Goal: Transaction & Acquisition: Download file/media

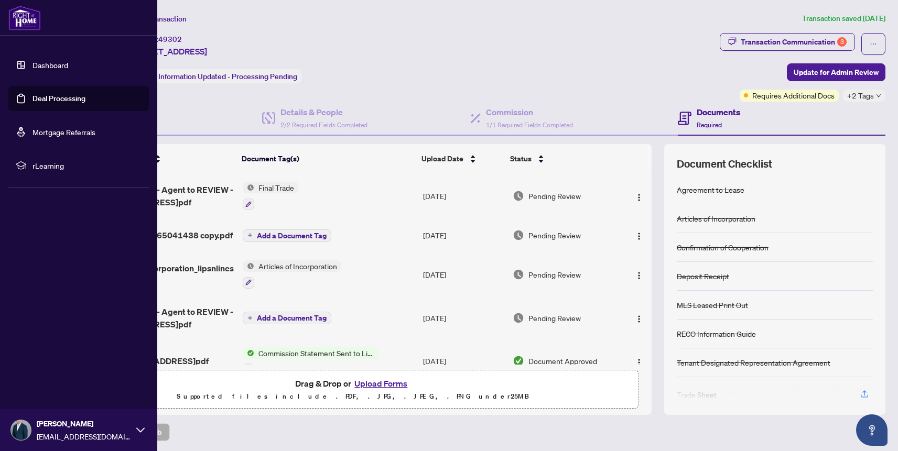
click at [34, 99] on link "Deal Processing" at bounding box center [58, 98] width 53 height 9
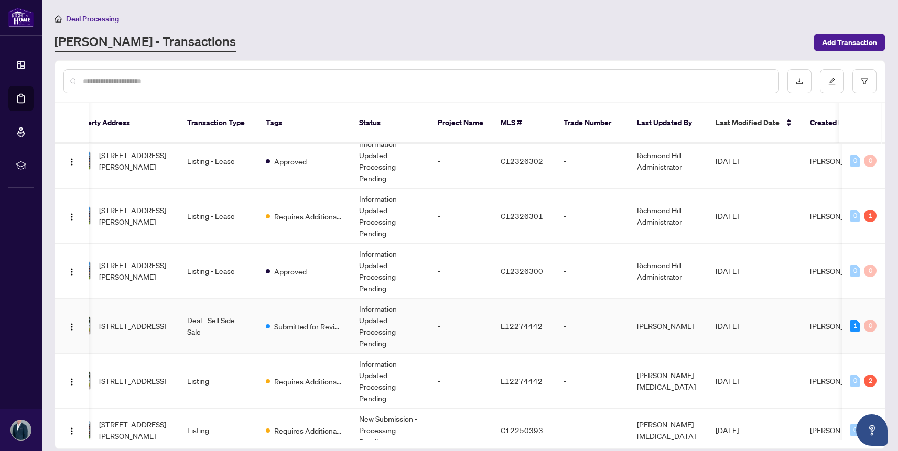
scroll to position [0, 198]
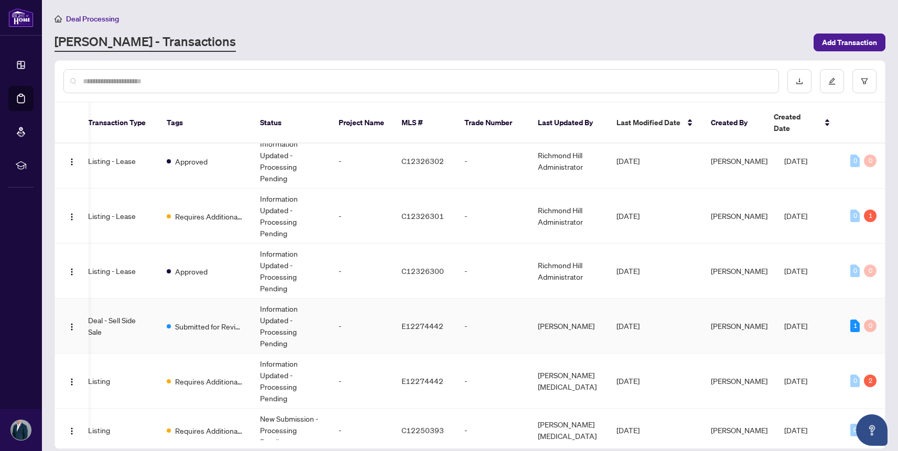
click at [499, 308] on td "-" at bounding box center [492, 326] width 73 height 55
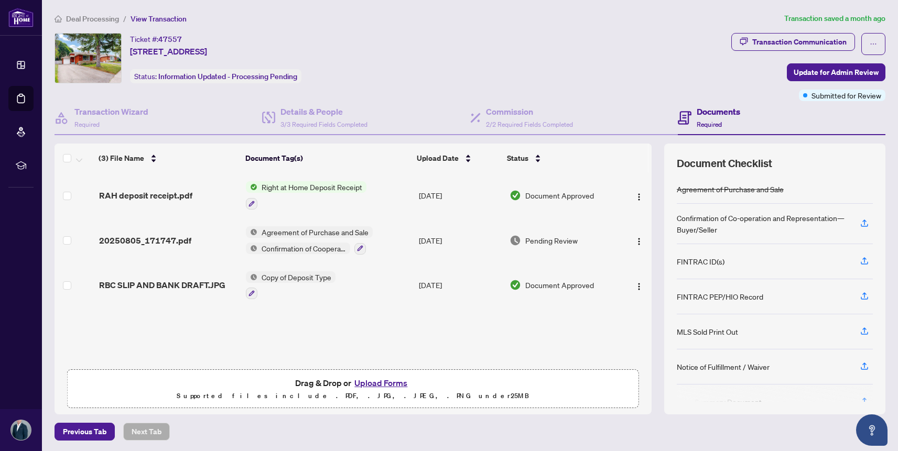
scroll to position [1, 0]
click at [635, 239] on img "button" at bounding box center [639, 241] width 8 height 8
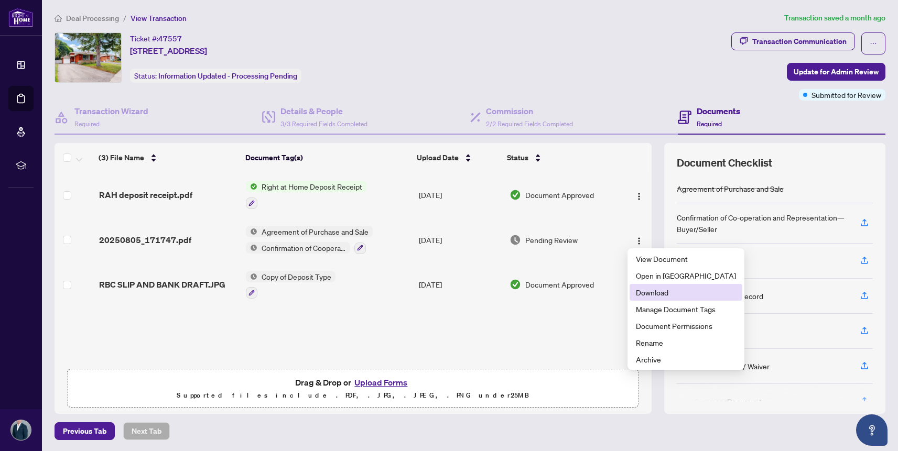
click at [665, 297] on span "Download" at bounding box center [686, 293] width 100 height 12
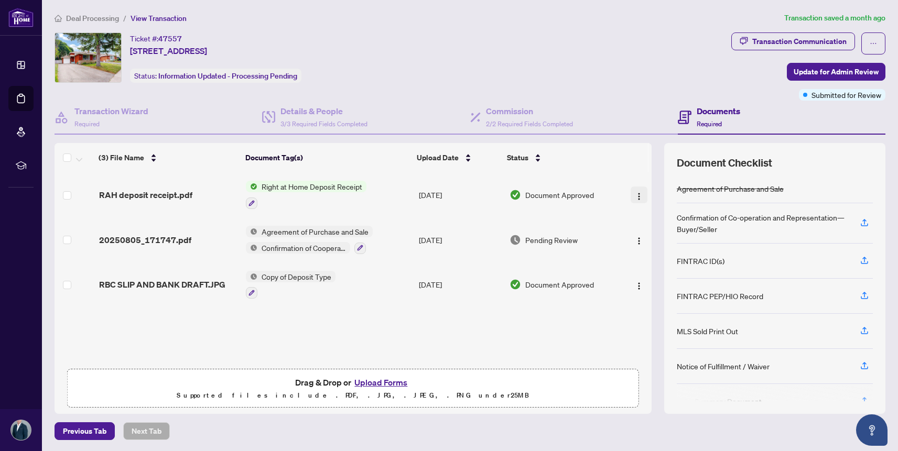
scroll to position [0, 0]
click at [635, 193] on img "button" at bounding box center [639, 197] width 8 height 8
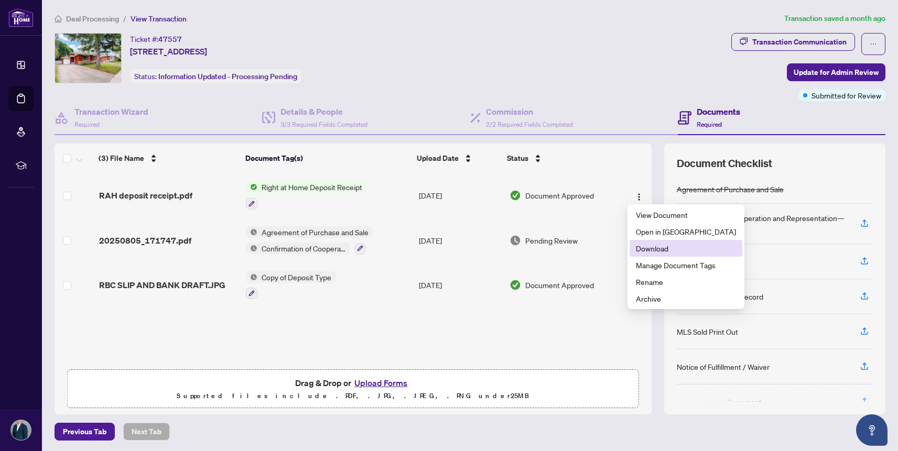
click at [661, 246] on span "Download" at bounding box center [686, 249] width 100 height 12
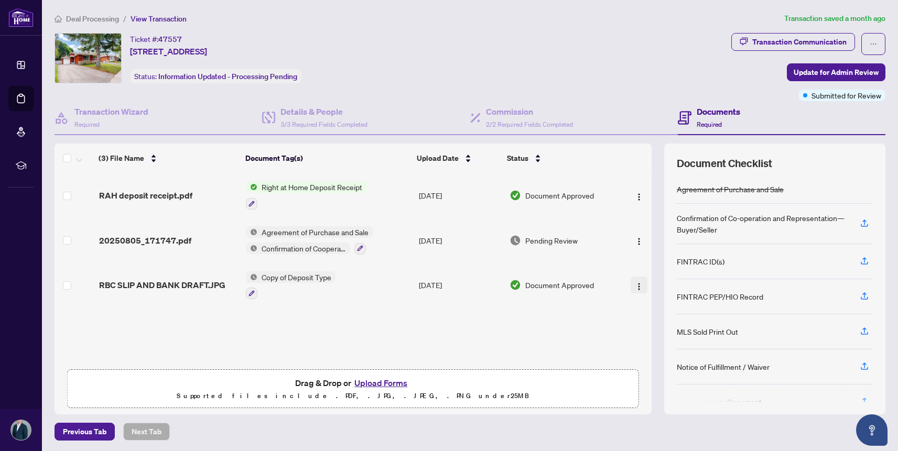
click at [635, 283] on img "button" at bounding box center [639, 286] width 8 height 8
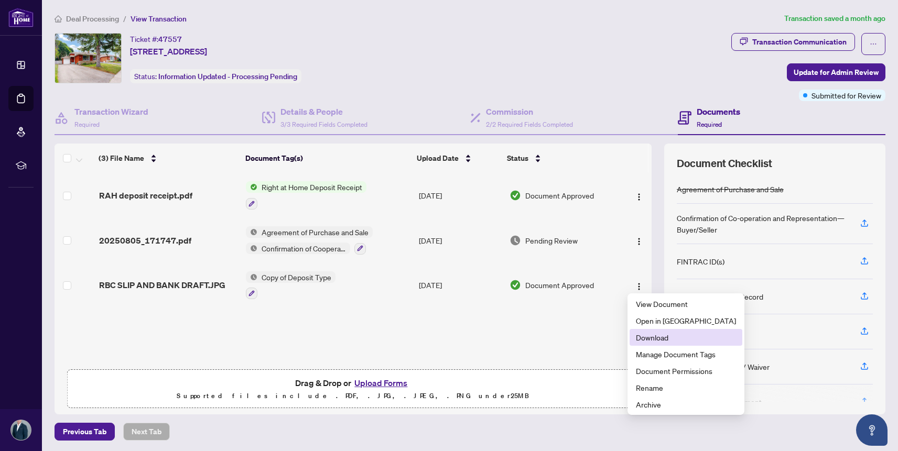
click at [657, 337] on span "Download" at bounding box center [686, 338] width 100 height 12
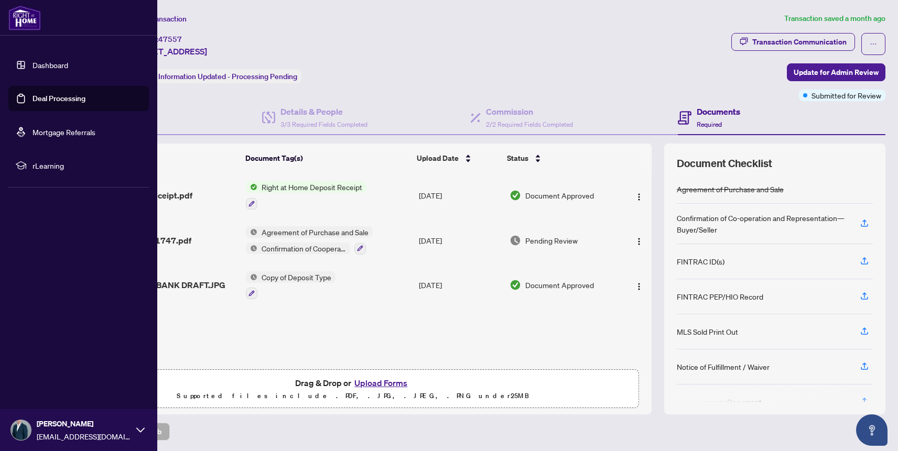
click at [59, 67] on link "Dashboard" at bounding box center [50, 64] width 36 height 9
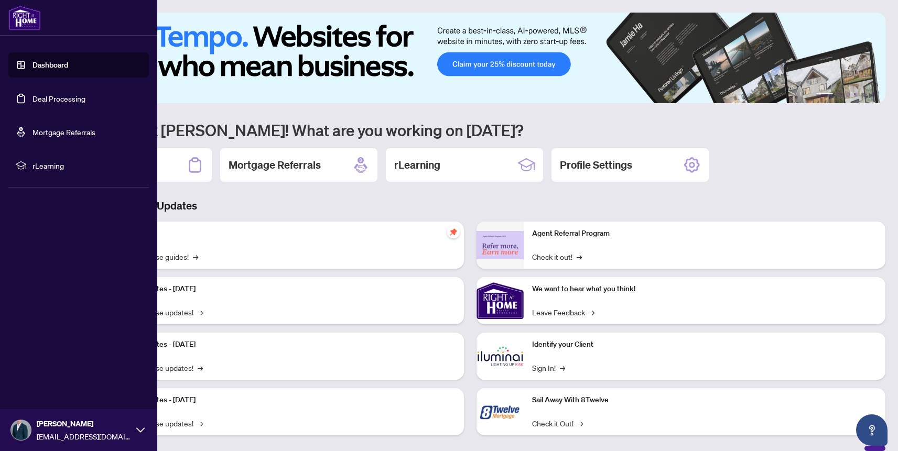
click at [48, 100] on link "Deal Processing" at bounding box center [58, 98] width 53 height 9
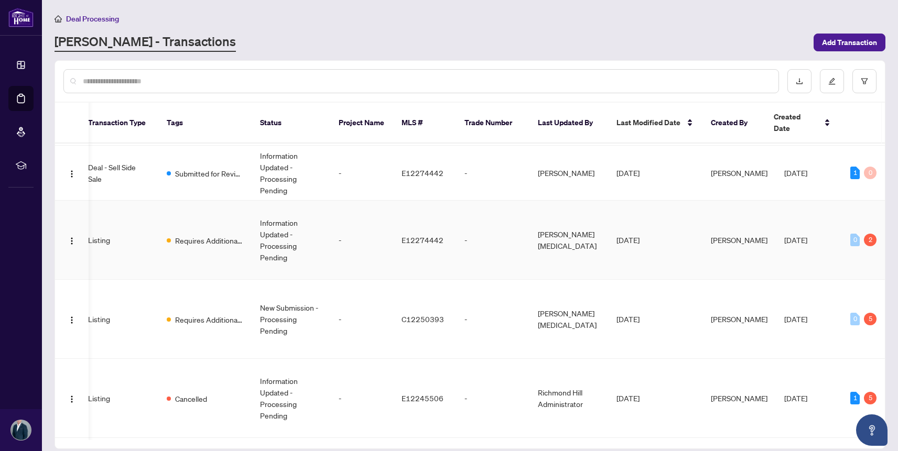
scroll to position [269, 198]
